Goal: Check status: Check status

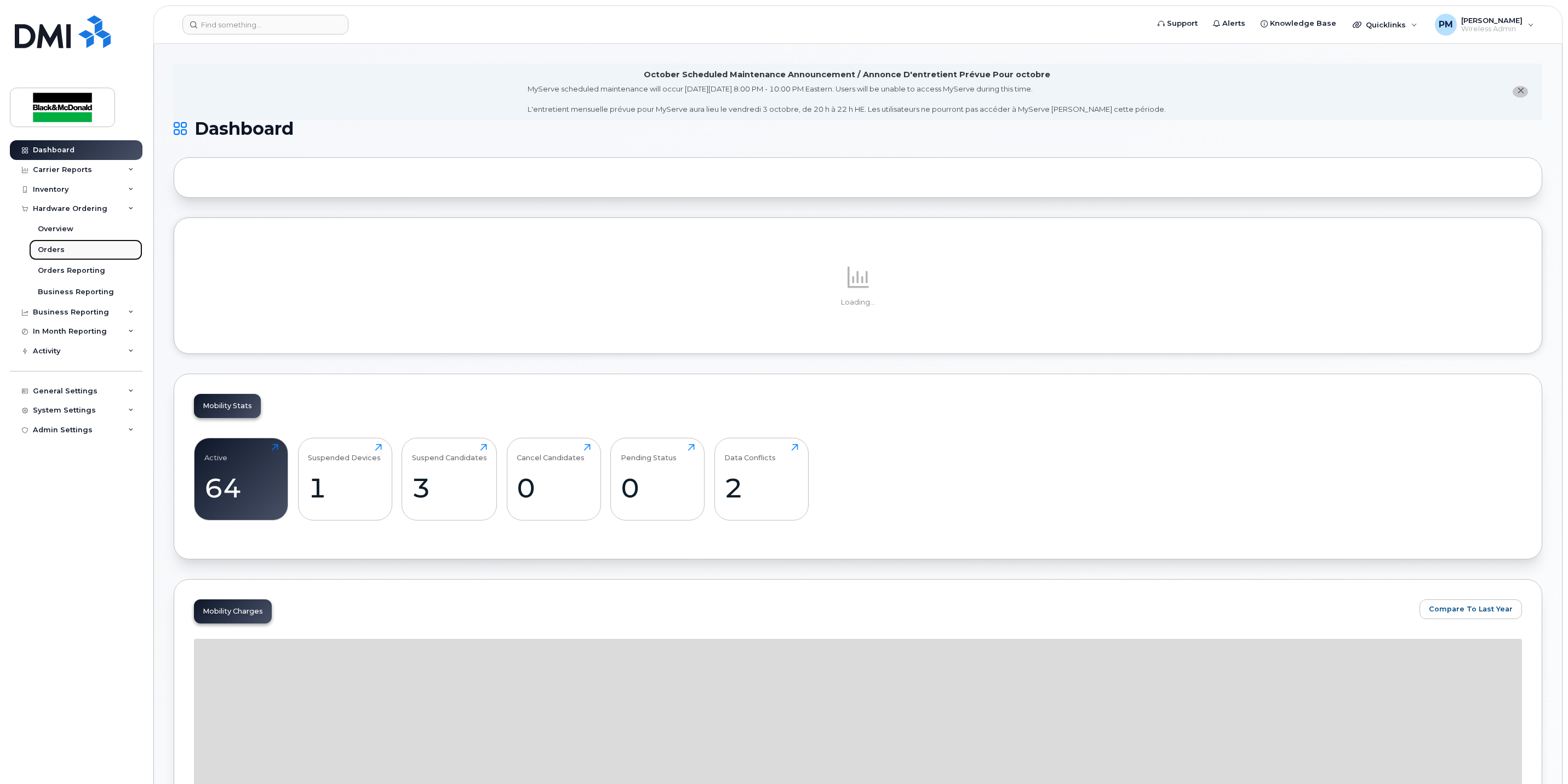
click at [55, 245] on div "Orders" at bounding box center [51, 250] width 27 height 10
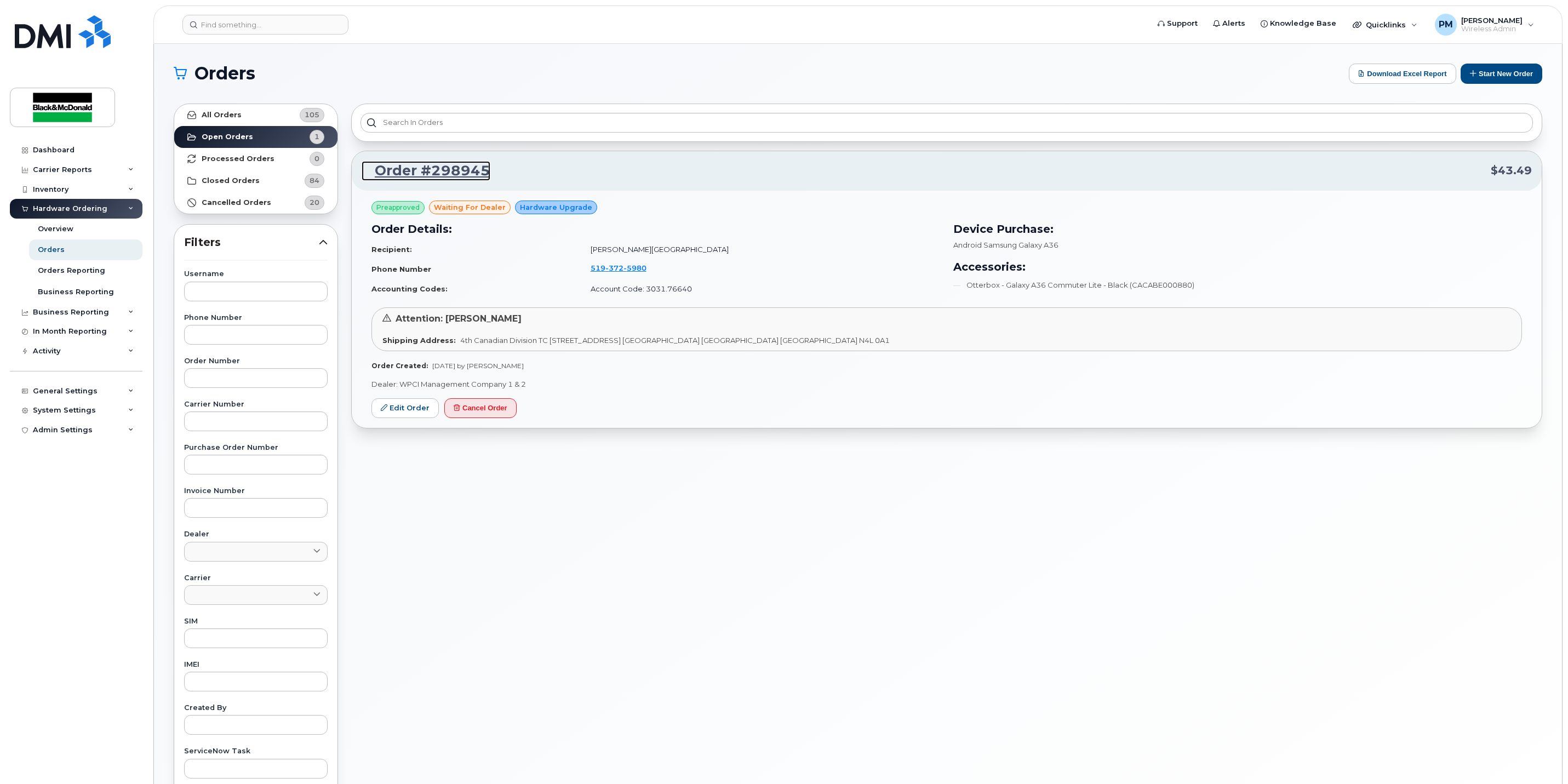
click at [441, 176] on link "Order #298945" at bounding box center [426, 171] width 129 height 19
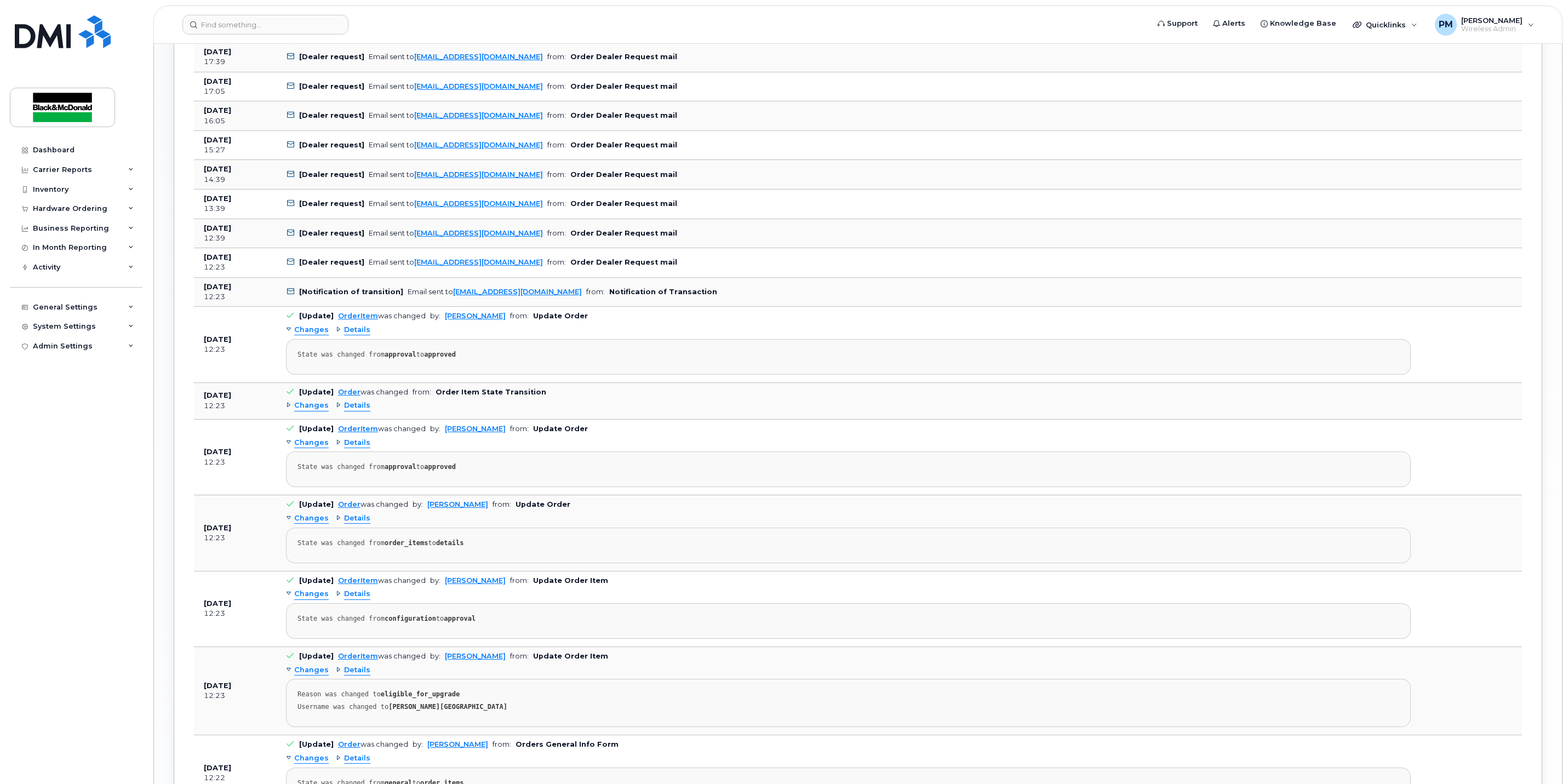
scroll to position [1696, 0]
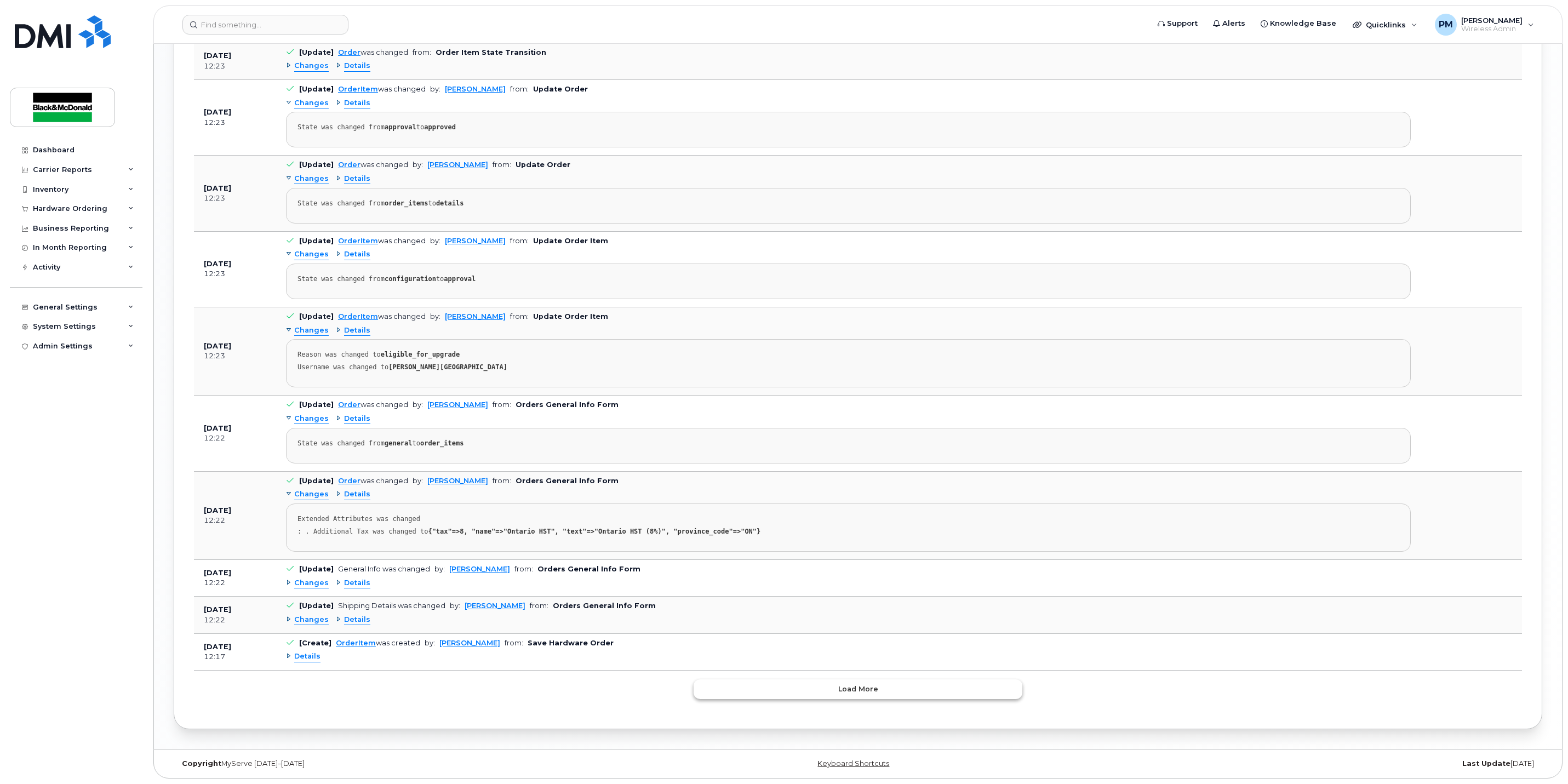
click at [825, 688] on button "Load more" at bounding box center [858, 689] width 329 height 19
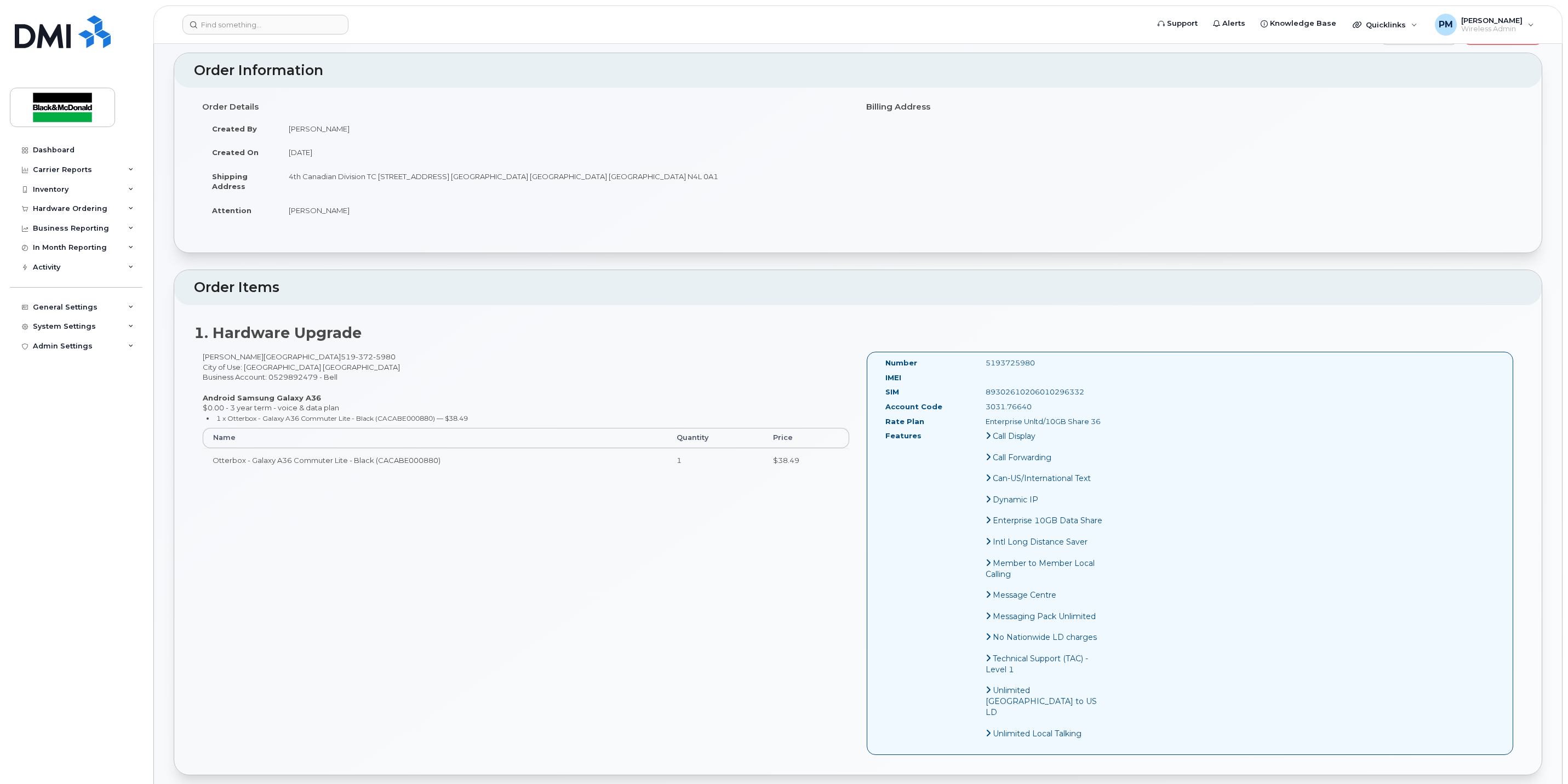
scroll to position [0, 0]
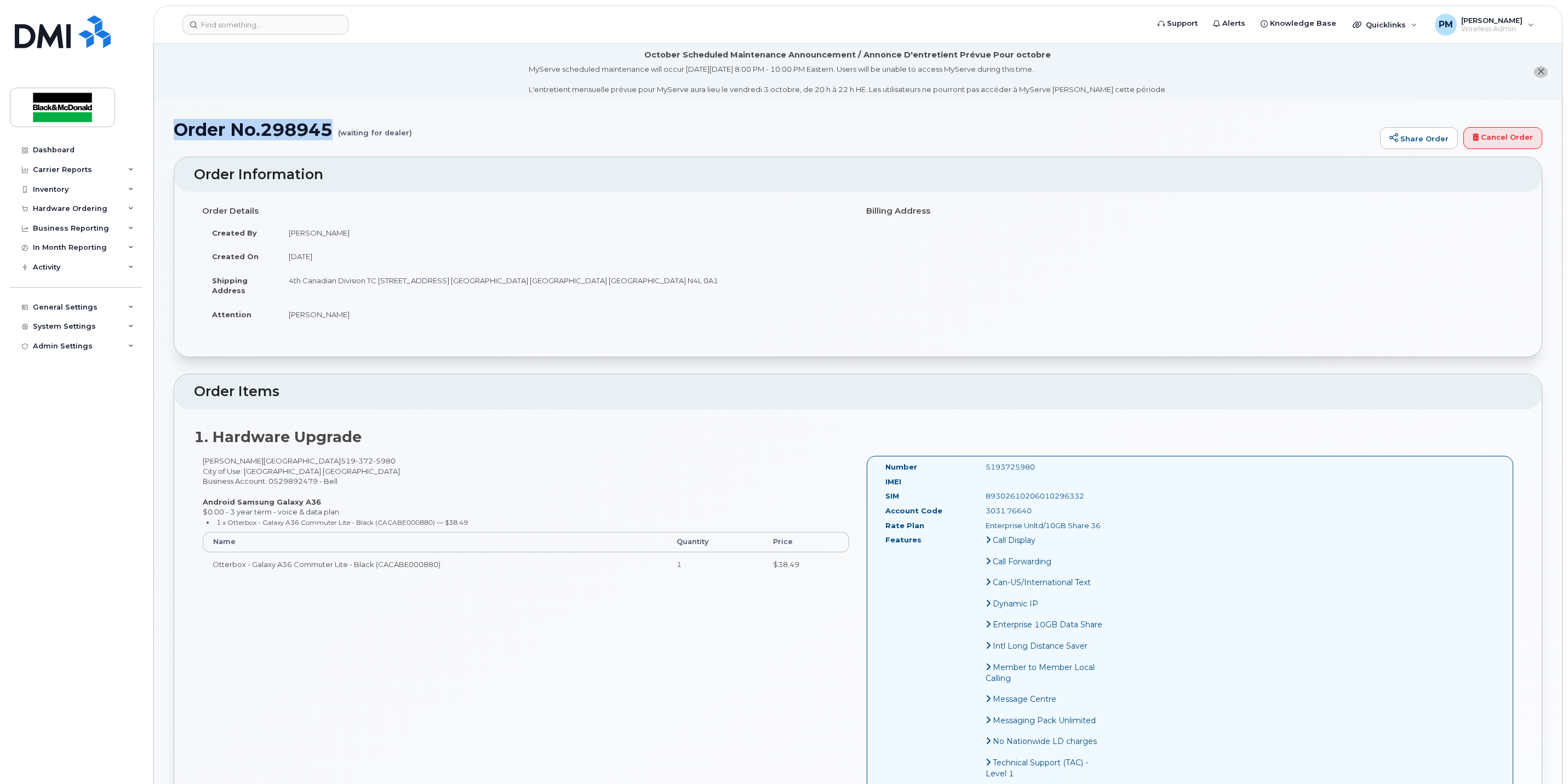
drag, startPoint x: 335, startPoint y: 124, endPoint x: 176, endPoint y: 122, distance: 159.0
click at [176, 122] on h1 "Order No.298945 (waiting for dealer)" at bounding box center [774, 130] width 1201 height 19
copy h1 "Order No.298945"
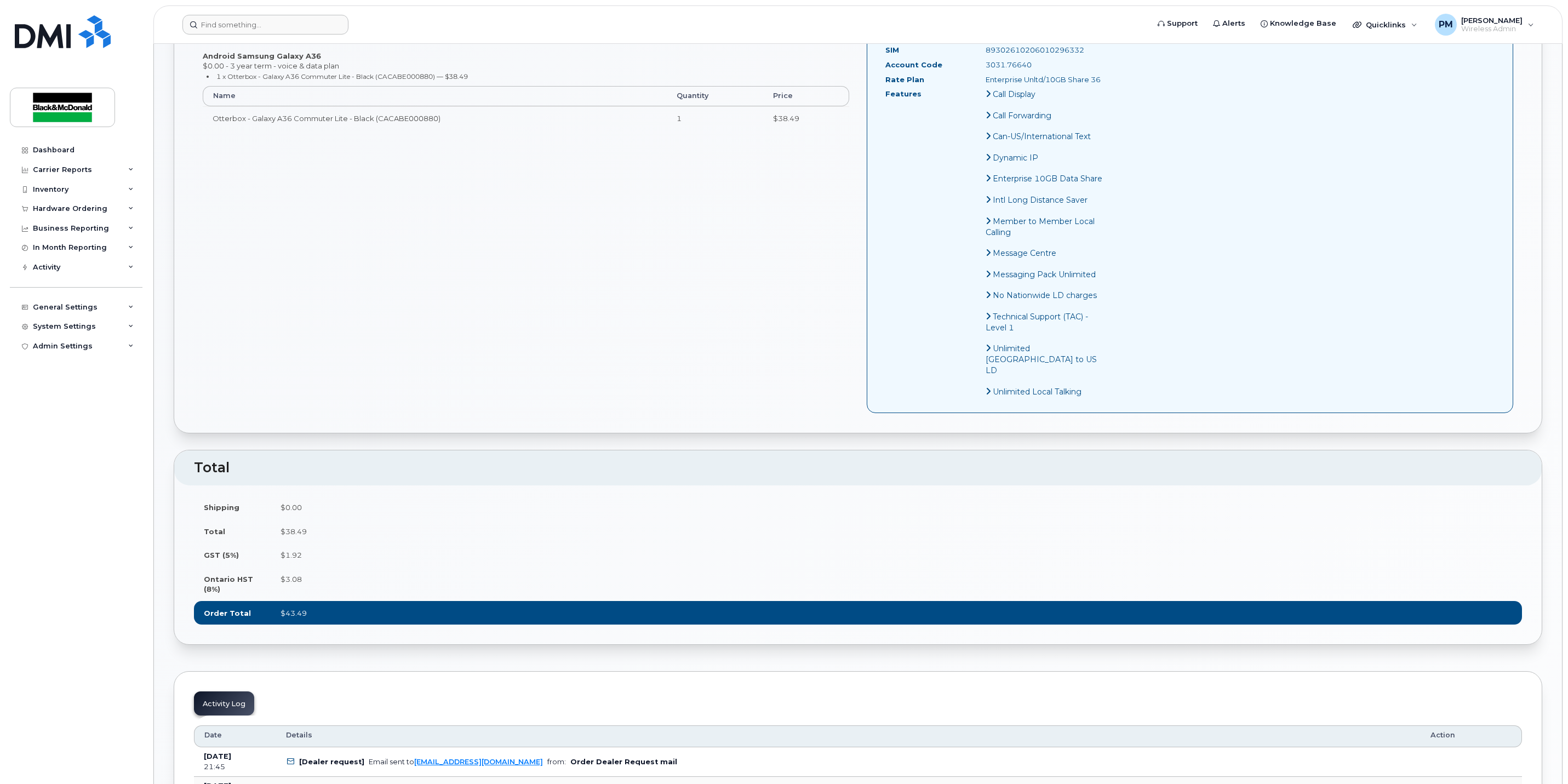
scroll to position [189, 0]
